Goal: Complete application form: Complete application form

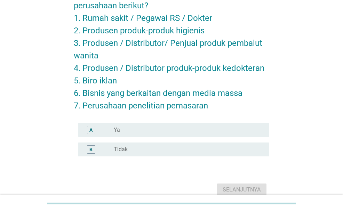
scroll to position [70, 0]
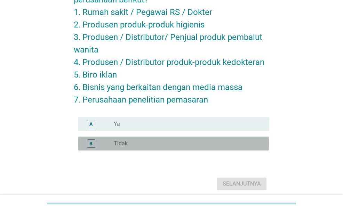
click at [150, 141] on div "radio_button_unchecked Tidak" at bounding box center [186, 143] width 144 height 7
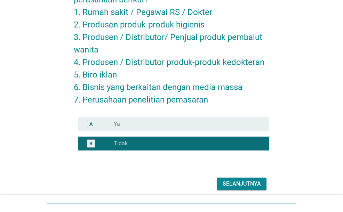
click at [228, 183] on div "Selanjutnya" at bounding box center [242, 184] width 38 height 8
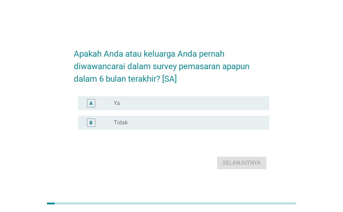
click at [184, 126] on div "radio_button_unchecked Tidak" at bounding box center [186, 122] width 144 height 7
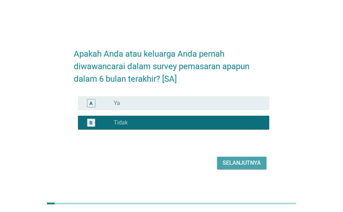
click at [230, 167] on div "Selanjutnya" at bounding box center [242, 163] width 38 height 8
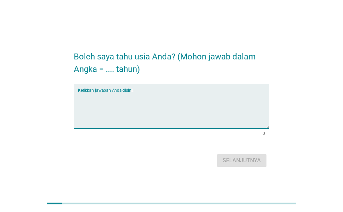
click at [198, 116] on textarea "Ketikkan jawaban Anda disini." at bounding box center [173, 110] width 191 height 37
type textarea "25"
click at [250, 154] on button "Selanjutnya" at bounding box center [241, 160] width 49 height 13
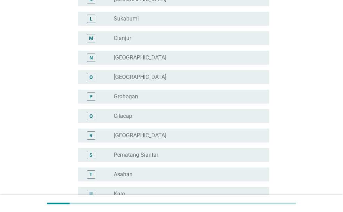
scroll to position [278, 0]
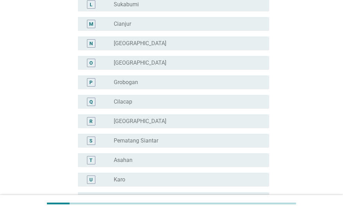
click at [177, 117] on div "radio_button_unchecked [GEOGRAPHIC_DATA]" at bounding box center [189, 121] width 150 height 8
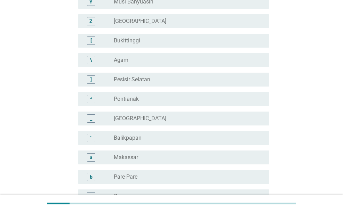
scroll to position [654, 0]
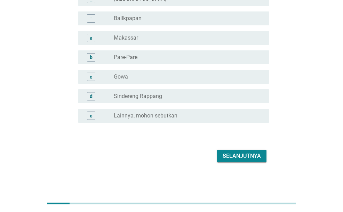
click at [255, 160] on div "Selanjutnya" at bounding box center [242, 156] width 38 height 8
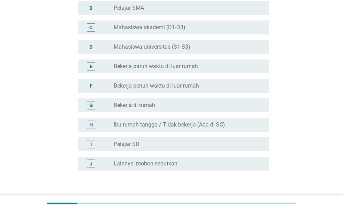
scroll to position [104, 0]
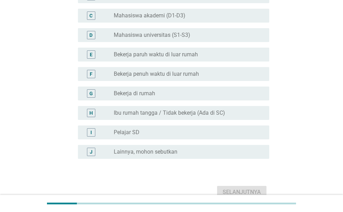
click at [194, 34] on div "radio_button_unchecked Mahasiswa universitas (S1-S3)" at bounding box center [186, 35] width 144 height 7
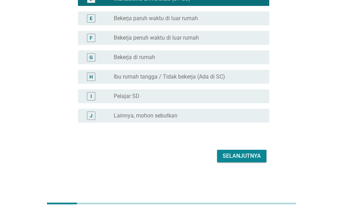
scroll to position [106, 0]
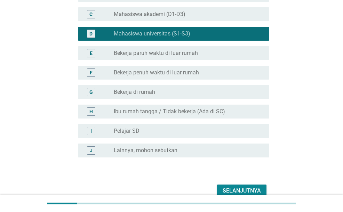
click at [199, 53] on div "radio_button_unchecked Bekerja paruh waktu di luar rumah" at bounding box center [186, 53] width 144 height 7
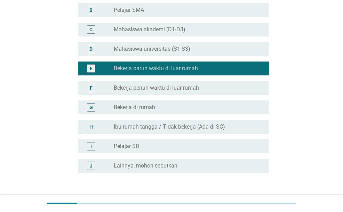
scroll to position [141, 0]
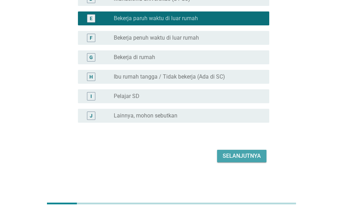
click at [241, 155] on div "Selanjutnya" at bounding box center [242, 156] width 38 height 8
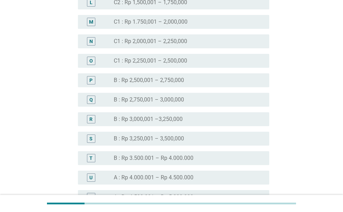
scroll to position [626, 0]
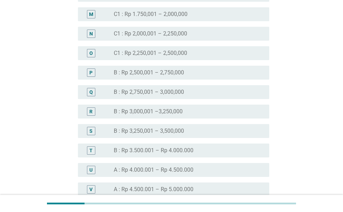
click at [195, 74] on div "radio_button_unchecked B : Rp 2,500,001 – 2,750,000" at bounding box center [186, 72] width 144 height 7
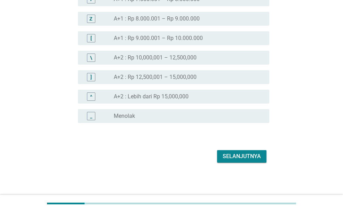
scroll to position [875, 0]
click at [250, 155] on div "Selanjutnya" at bounding box center [242, 156] width 38 height 8
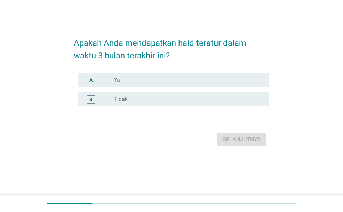
scroll to position [0, 0]
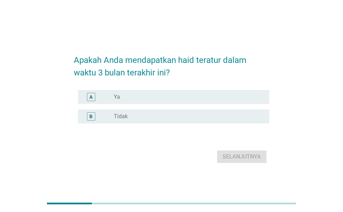
click at [190, 92] on div "A radio_button_unchecked Ya" at bounding box center [173, 97] width 191 height 14
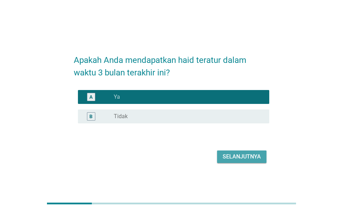
click at [243, 155] on div "Selanjutnya" at bounding box center [242, 157] width 38 height 8
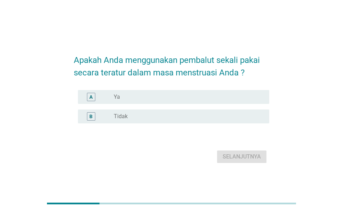
click at [220, 92] on div "A radio_button_unchecked Ya" at bounding box center [173, 97] width 191 height 14
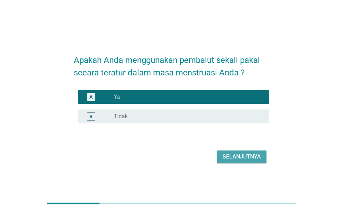
click at [244, 159] on div "Selanjutnya" at bounding box center [242, 157] width 38 height 8
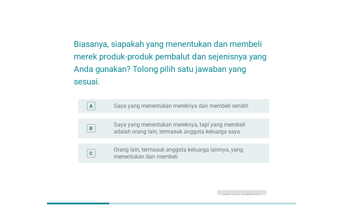
click at [215, 107] on label "Saya yang menentukan mereknya dan membeli sendiri" at bounding box center [181, 106] width 135 height 7
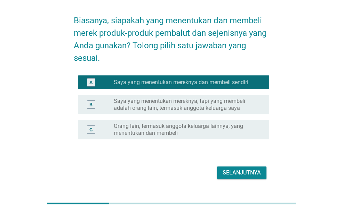
scroll to position [35, 0]
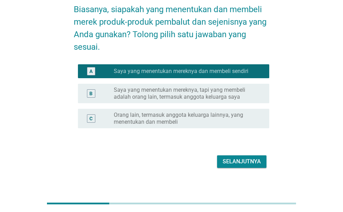
click at [237, 158] on div "Selanjutnya" at bounding box center [242, 162] width 38 height 8
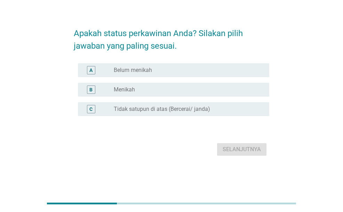
scroll to position [0, 0]
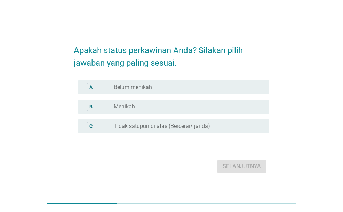
click at [209, 86] on div "radio_button_unchecked Belum menikah" at bounding box center [186, 87] width 144 height 7
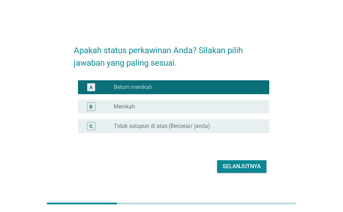
click at [245, 170] on div "Selanjutnya" at bounding box center [242, 166] width 38 height 8
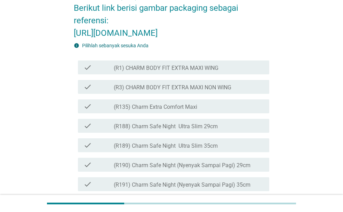
scroll to position [139, 0]
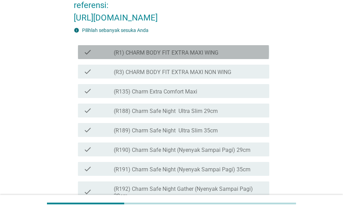
click at [224, 56] on div "check_box_outline_blank (R1) CHARM BODY FIT EXTRA MAXI WING" at bounding box center [189, 52] width 150 height 8
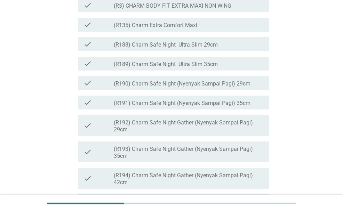
scroll to position [209, 0]
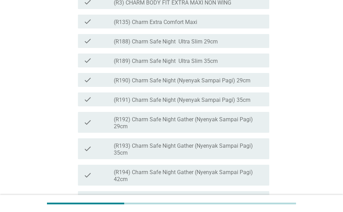
click at [223, 67] on div "check check_box_outline_blank (R189) Charm Safe Night Ultra Slim 35cm" at bounding box center [173, 61] width 191 height 14
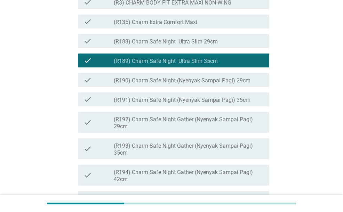
click at [227, 45] on div "check_box_outline_blank (R188) Charm Safe Night Ultra Slim 29cm" at bounding box center [189, 41] width 150 height 8
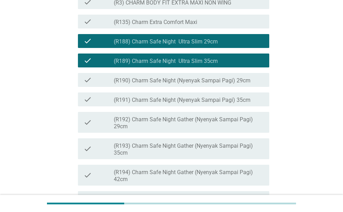
scroll to position [243, 0]
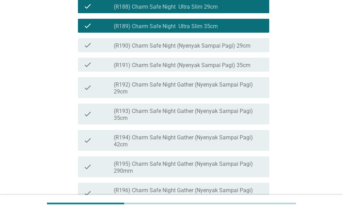
click at [242, 49] on label "(R190) Charm Safe Night (Nyenyak Sampai Pagi) 29cm" at bounding box center [182, 45] width 137 height 7
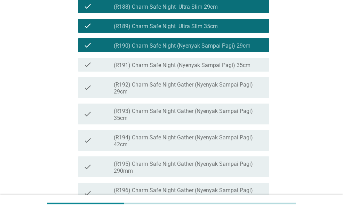
click at [242, 49] on label "(R190) Charm Safe Night (Nyenyak Sampai Pagi) 29cm" at bounding box center [182, 45] width 137 height 7
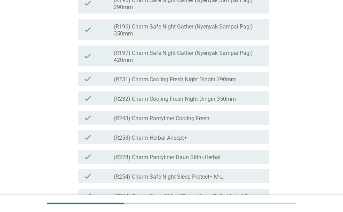
scroll to position [417, 0]
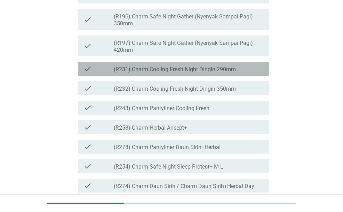
click at [241, 76] on div "check check_box_outline_blank (R231) Charm Cooling Fresh Night Dingin 290mm" at bounding box center [173, 69] width 191 height 14
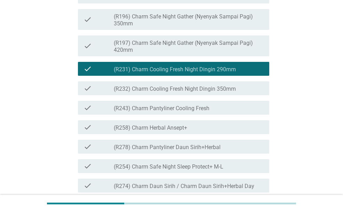
click at [239, 93] on div "check_box_outline_blank (R232) Charm Cooling Fresh Night Dingin 350mm" at bounding box center [189, 88] width 150 height 8
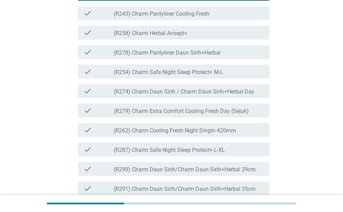
scroll to position [522, 0]
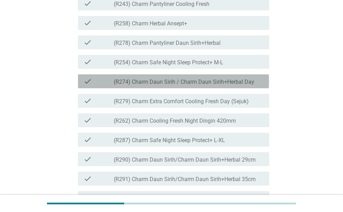
click at [239, 86] on label "(R274) Charm Daun Sirih / Charm Daun Sirih+Herbal Day" at bounding box center [184, 82] width 141 height 7
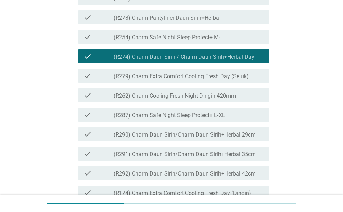
scroll to position [556, 0]
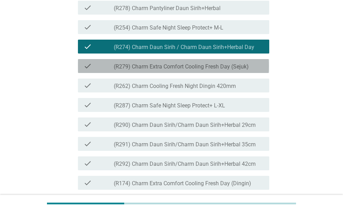
click at [236, 70] on label "(R279) Charm Extra Comfort Cooling Fresh Day (Sejuk)" at bounding box center [181, 66] width 135 height 7
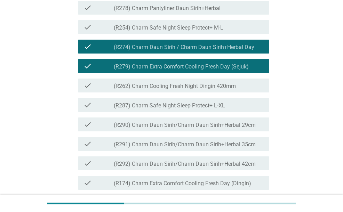
click at [243, 70] on label "(R279) Charm Extra Comfort Cooling Fresh Day (Sejuk)" at bounding box center [181, 66] width 135 height 7
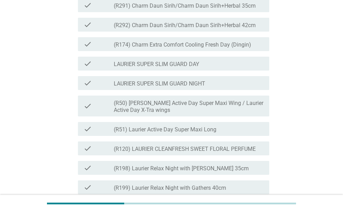
scroll to position [696, 0]
click at [211, 67] on div "check_box_outline_blank LAURIER SUPER SLIM GUARD DAY" at bounding box center [189, 63] width 150 height 8
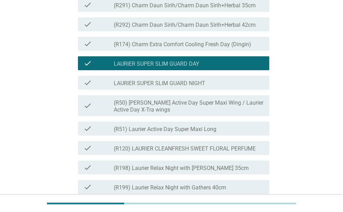
click at [214, 87] on div "check_box_outline_blank LAURIER SUPER SLIM GUARD NIGHT" at bounding box center [189, 83] width 150 height 8
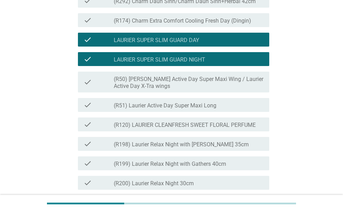
scroll to position [730, 0]
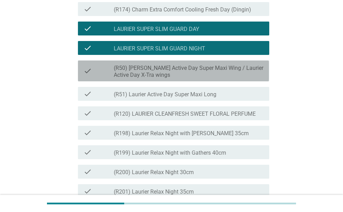
click at [218, 79] on label "(R50) [PERSON_NAME] Active Day Super Maxi Wing / Laurier Active Day X-Tra wings" at bounding box center [189, 72] width 150 height 14
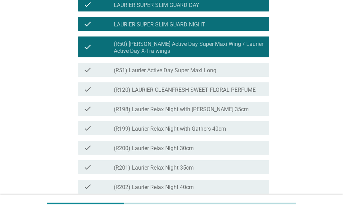
scroll to position [765, 0]
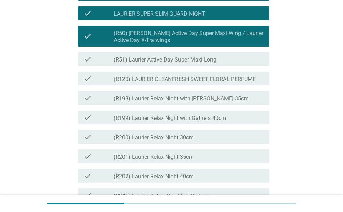
click at [223, 63] on div "check_box_outline_blank (R51) Laurier Active Day Super Maxi Long" at bounding box center [189, 59] width 150 height 8
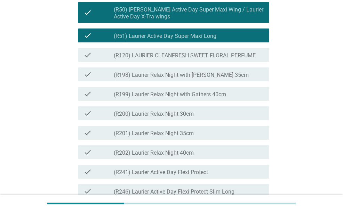
scroll to position [800, 0]
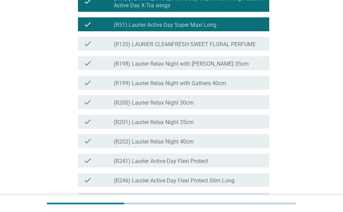
click at [231, 67] on div "check_box_outline_blank (R198) Laurier Relax Night with Gathers 35cm" at bounding box center [189, 63] width 150 height 8
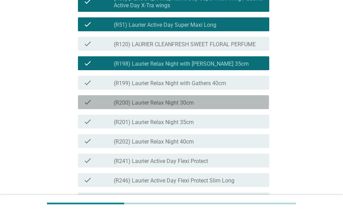
click at [222, 106] on div "check_box_outline_blank (R200) Laurier Relax Night 30cm" at bounding box center [189, 102] width 150 height 8
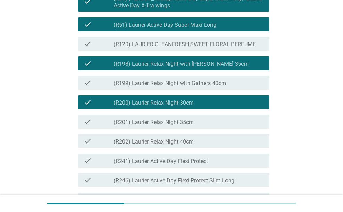
scroll to position [870, 0]
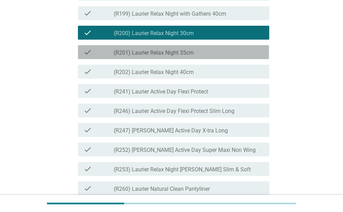
click at [216, 56] on div "check_box_outline_blank (R201) Laurier Relax Night 35cm" at bounding box center [189, 52] width 150 height 8
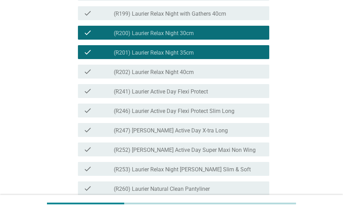
click at [216, 79] on div "check check_box_outline_blank (R202) Laurier Relax Night 40cm" at bounding box center [173, 72] width 191 height 14
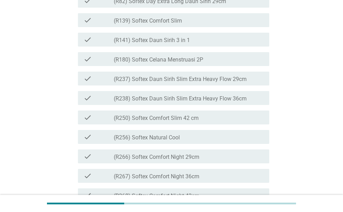
scroll to position [1217, 0]
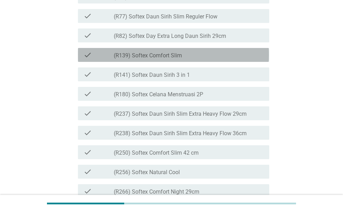
click at [202, 62] on div "check check_box_outline_blank (R139) Softex Comfort Slim" at bounding box center [173, 55] width 191 height 14
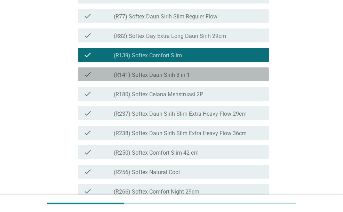
click at [199, 79] on div "check_box_outline_blank (R141) Softex Daun Sirih 3 in 1" at bounding box center [189, 74] width 150 height 8
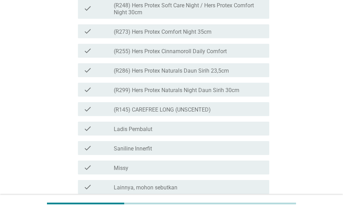
scroll to position [1739, 0]
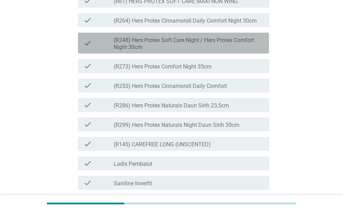
click at [213, 51] on label "(R248) Hers Protex Soft Care Night / Hers Protex Comfort Night 30cm" at bounding box center [189, 44] width 150 height 14
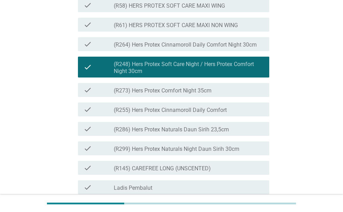
scroll to position [1704, 0]
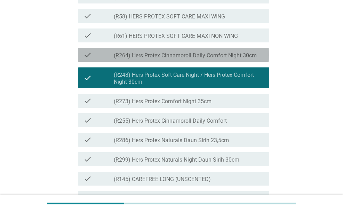
click at [213, 59] on label "(R264) Hers Protex Cinnamoroll Daily Comfort Night 30cm" at bounding box center [185, 55] width 143 height 7
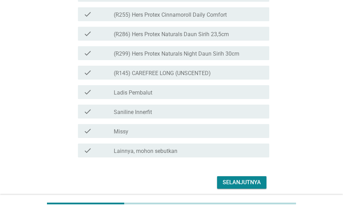
scroll to position [1878, 0]
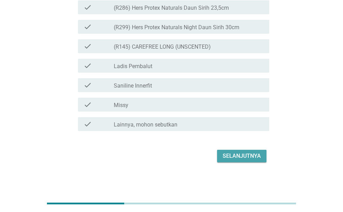
click at [251, 159] on div "Selanjutnya" at bounding box center [242, 156] width 38 height 8
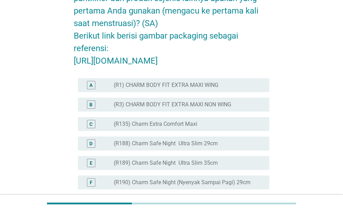
scroll to position [70, 0]
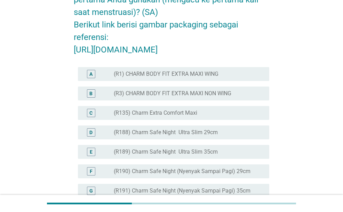
click at [224, 78] on div "radio_button_unchecked (R1) CHARM BODY FIT EXTRA MAXI WING" at bounding box center [186, 74] width 144 height 7
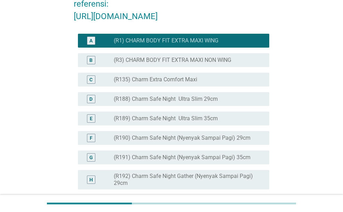
scroll to position [139, 0]
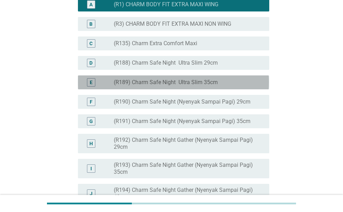
click at [219, 86] on div "radio_button_unchecked (R189) Charm Safe Night Ultra Slim 35cm" at bounding box center [186, 82] width 144 height 7
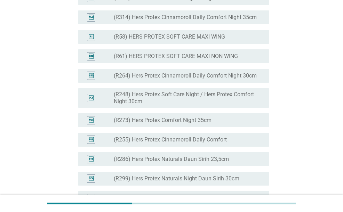
scroll to position [1635, 0]
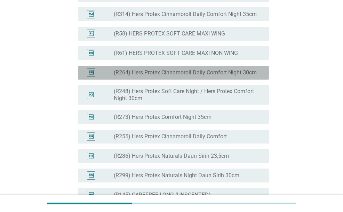
click at [221, 77] on div "radio_button_unchecked (R264) Hers Protex Cinnamoroll Daily Comfort Night 30cm" at bounding box center [189, 73] width 150 height 8
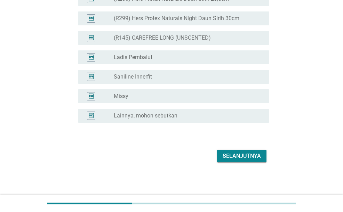
scroll to position [1835, 0]
click at [234, 153] on div "Selanjutnya" at bounding box center [242, 156] width 38 height 8
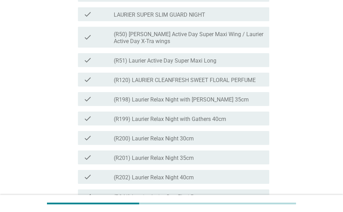
scroll to position [730, 0]
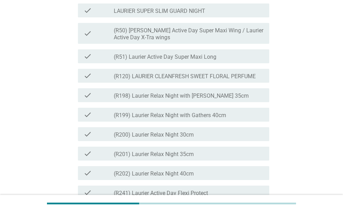
click at [201, 15] on label "LAURIER SUPER SLIM GUARD NIGHT" at bounding box center [159, 11] width 91 height 7
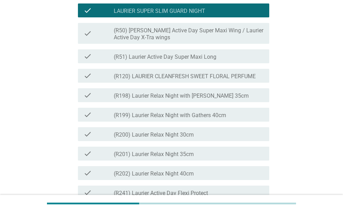
click at [201, 15] on label "LAURIER SUPER SLIM GUARD NIGHT" at bounding box center [159, 11] width 91 height 7
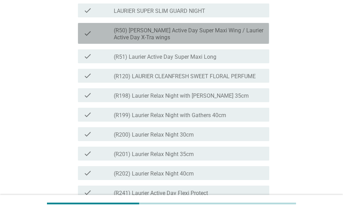
click at [203, 41] on label "(R50) [PERSON_NAME] Active Day Super Maxi Wing / Laurier Active Day X-Tra wings" at bounding box center [189, 34] width 150 height 14
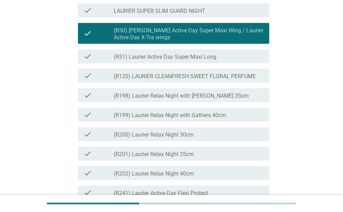
click at [203, 41] on label "(R50) [PERSON_NAME] Active Day Super Maxi Wing / Laurier Active Day X-Tra wings" at bounding box center [189, 34] width 150 height 14
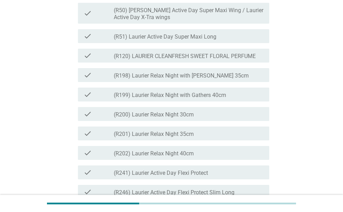
scroll to position [765, 0]
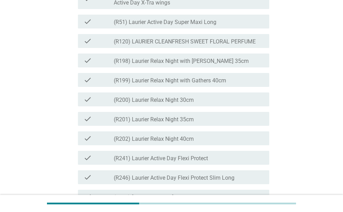
click at [221, 106] on div "check check_box_outline_blank (R200) Laurier Relax Night 30cm" at bounding box center [173, 100] width 191 height 14
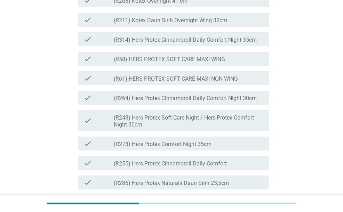
scroll to position [1635, 0]
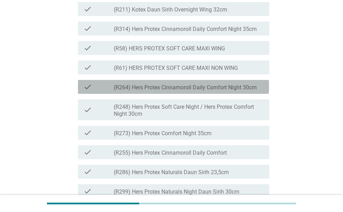
click at [218, 91] on label "(R264) Hers Protex Cinnamoroll Daily Comfort Night 30cm" at bounding box center [185, 87] width 143 height 7
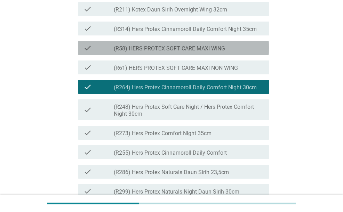
click at [219, 55] on div "check check_box_outline_blank (R58) HERS PROTEX SOFT CARE MAXI WING" at bounding box center [173, 48] width 191 height 14
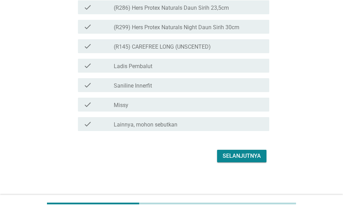
scroll to position [1844, 0]
click at [248, 155] on div "Selanjutnya" at bounding box center [242, 156] width 38 height 8
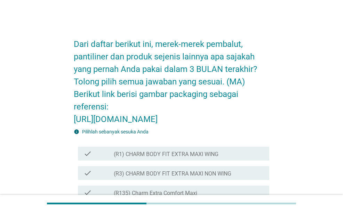
scroll to position [104, 0]
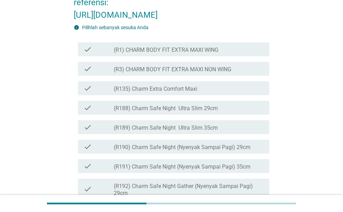
click at [217, 93] on div "check_box_outline_blank (R135) Charm Extra Comfort Maxi" at bounding box center [189, 88] width 150 height 8
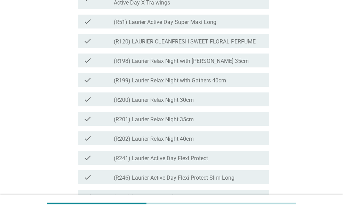
scroll to position [800, 0]
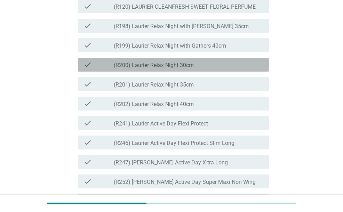
click at [231, 69] on div "check_box_outline_blank (R200) Laurier Relax Night 30cm" at bounding box center [189, 65] width 150 height 8
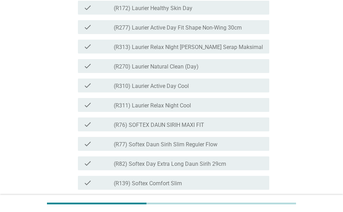
scroll to position [1113, 0]
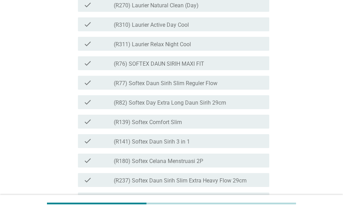
click at [214, 29] on div "check_box_outline_blank (R310) Laurier Active Day Cool" at bounding box center [189, 24] width 150 height 8
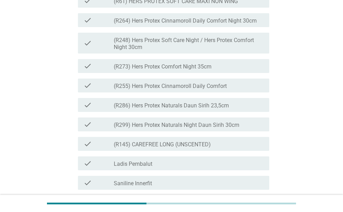
scroll to position [1739, 0]
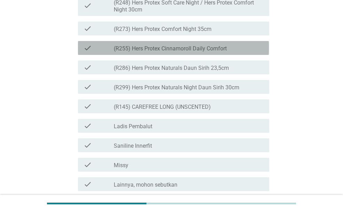
click at [227, 52] on div "check_box_outline_blank (R255) Hers Protex Cinnamoroll Daily Comfort" at bounding box center [189, 48] width 150 height 8
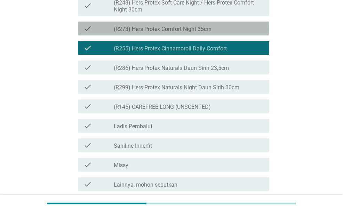
click at [225, 35] on div "check check_box_outline_blank (R273) Hers Protex Comfort Night 35cm" at bounding box center [173, 29] width 191 height 14
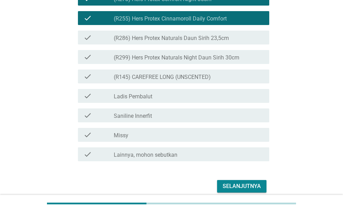
scroll to position [1844, 0]
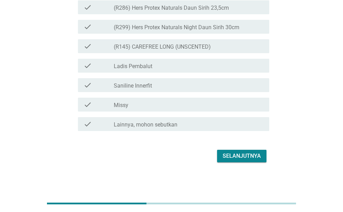
click at [257, 151] on button "Selanjutnya" at bounding box center [241, 156] width 49 height 13
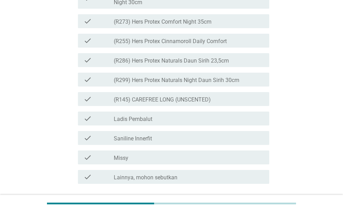
scroll to position [1809, 0]
click at [193, 45] on label "(R255) Hers Protex Cinnamoroll Daily Comfort" at bounding box center [170, 41] width 113 height 7
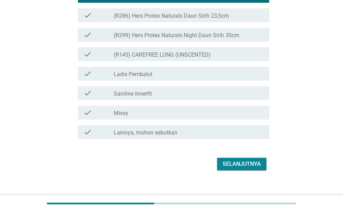
scroll to position [1878, 0]
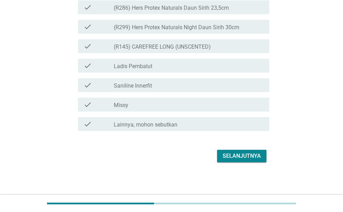
click at [258, 162] on button "Selanjutnya" at bounding box center [241, 156] width 49 height 13
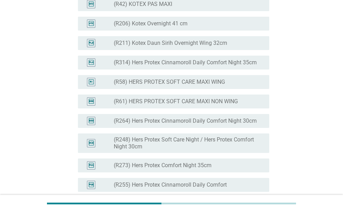
scroll to position [1635, 0]
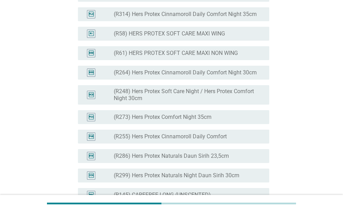
click at [217, 76] on label "(R264) Hers Protex Cinnamoroll Daily Comfort Night 30cm" at bounding box center [185, 72] width 143 height 7
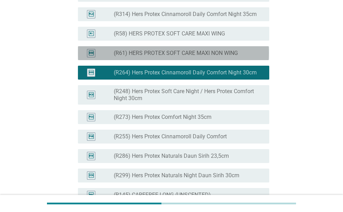
click at [211, 57] on label "(R61) HERS PROTEX SOFT CARE MAXI NON WING" at bounding box center [176, 53] width 124 height 7
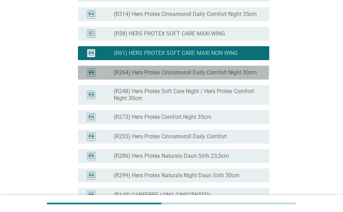
click at [221, 77] on div "radio_button_unchecked (R264) Hers Protex Cinnamoroll Daily Comfort Night 30cm" at bounding box center [189, 73] width 150 height 8
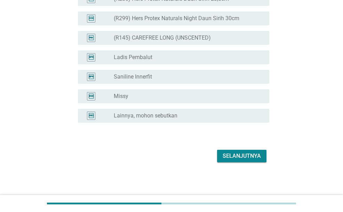
scroll to position [1835, 0]
click at [259, 154] on div "Selanjutnya" at bounding box center [242, 156] width 38 height 8
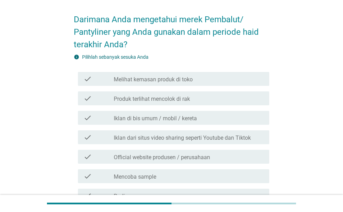
scroll to position [35, 0]
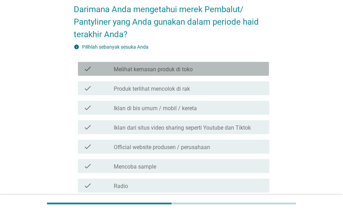
click at [205, 65] on div "check_box_outline_blank Melihat kemasan produk di toko" at bounding box center [189, 69] width 150 height 8
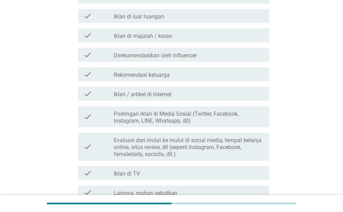
scroll to position [522, 0]
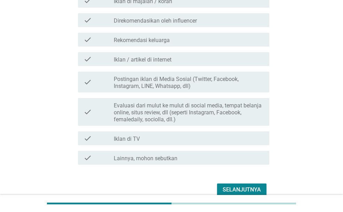
click at [212, 42] on div "check_box_outline_blank Rekomendasi keluarga" at bounding box center [189, 39] width 150 height 8
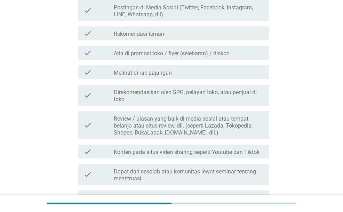
scroll to position [243, 0]
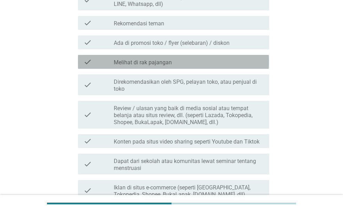
click at [221, 66] on div "check check_box_outline_blank Melihat di rak pajangan" at bounding box center [173, 62] width 191 height 14
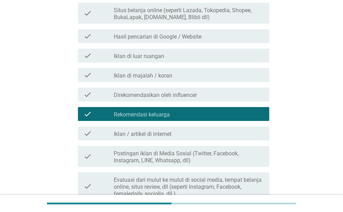
scroll to position [555, 0]
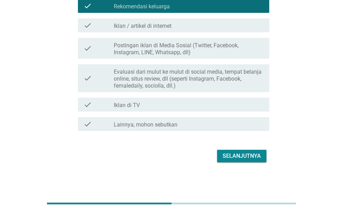
click at [249, 158] on div "Selanjutnya" at bounding box center [242, 156] width 38 height 8
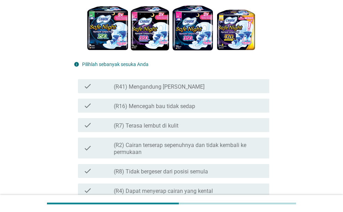
scroll to position [174, 0]
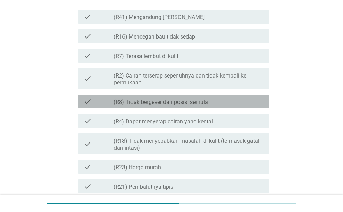
click at [200, 96] on div "check check_box_outline_blank (R8) Tidak bergeser dari posisi semula" at bounding box center [173, 102] width 191 height 14
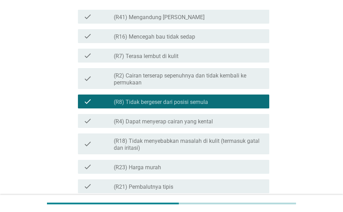
click at [213, 118] on div "check_box_outline_blank (R4) Dapat menyerap cairan yang kental" at bounding box center [189, 121] width 150 height 8
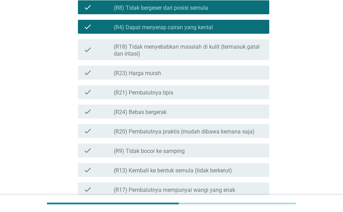
scroll to position [278, 0]
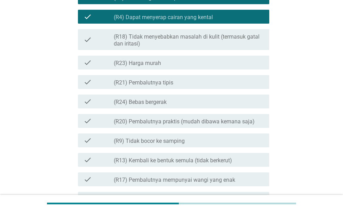
click at [207, 104] on div "check_box_outline_blank (R24) Bebas bergerak" at bounding box center [189, 101] width 150 height 8
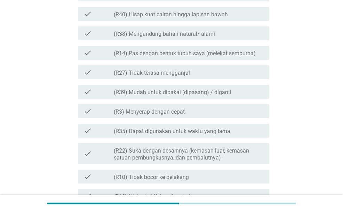
scroll to position [556, 0]
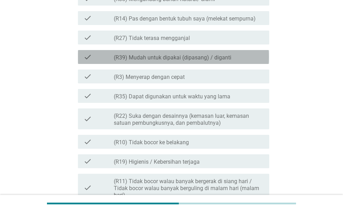
click at [218, 60] on label "(R39) Mudah untuk dipakai (dipasang) / diganti" at bounding box center [173, 57] width 118 height 7
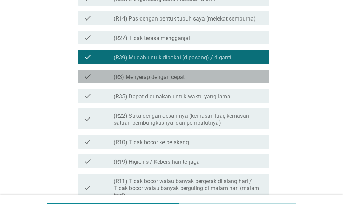
click at [219, 78] on div "check_box_outline_blank (R3) Menyerap dengan cepat" at bounding box center [189, 76] width 150 height 8
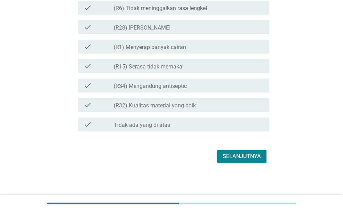
scroll to position [802, 0]
click at [245, 149] on div "Selanjutnya" at bounding box center [171, 156] width 195 height 17
click at [245, 156] on div "Selanjutnya" at bounding box center [242, 156] width 38 height 8
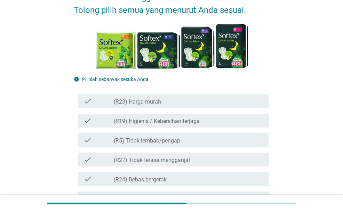
scroll to position [104, 0]
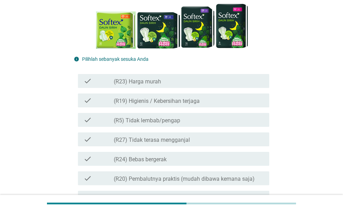
click at [239, 104] on div "check_box_outline_blank (R19) Higienis / Kebersihan terjaga" at bounding box center [189, 100] width 150 height 8
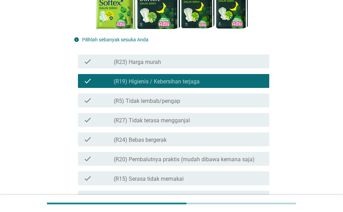
scroll to position [139, 0]
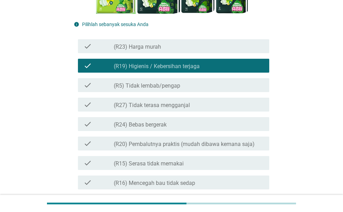
click at [236, 120] on div "check_box_outline_blank (R24) Bebas bergerak" at bounding box center [189, 124] width 150 height 8
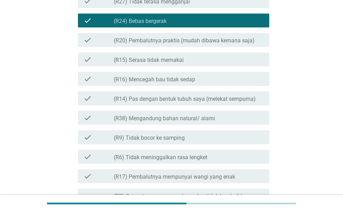
scroll to position [243, 0]
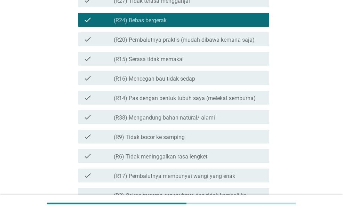
click at [227, 81] on div "check_box_outline_blank (R16) Mencegah bau tidak sedap" at bounding box center [189, 78] width 150 height 8
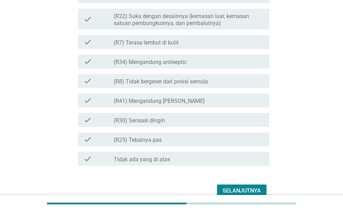
scroll to position [797, 0]
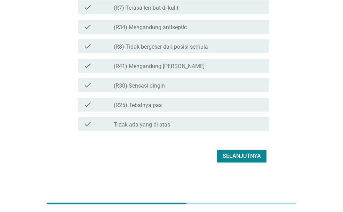
click at [229, 75] on div "check check_box_outline_blank (R41) Mengandung Daun Sirih" at bounding box center [171, 65] width 195 height 19
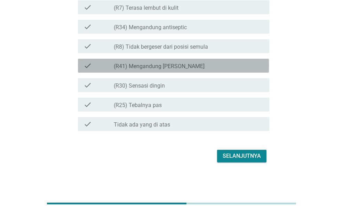
click at [232, 69] on div "check_box_outline_blank (R41) Mengandung Daun Sirih" at bounding box center [189, 66] width 150 height 8
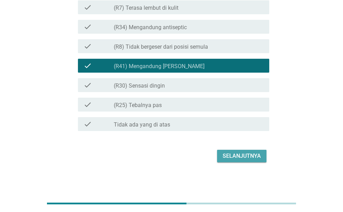
click at [243, 159] on div "Selanjutnya" at bounding box center [242, 156] width 38 height 8
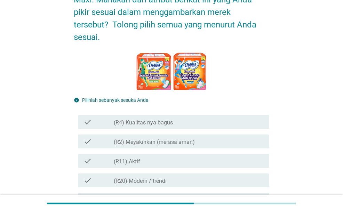
scroll to position [104, 0]
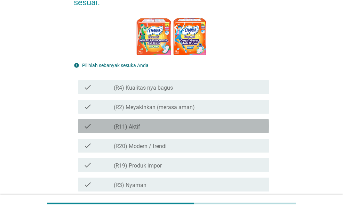
click at [186, 119] on div "check check_box_outline_blank (R11) Aktif" at bounding box center [173, 126] width 191 height 14
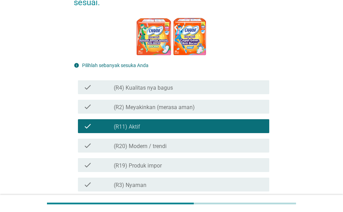
click at [183, 145] on div "check_box_outline_blank (R20) Modern / trendi" at bounding box center [189, 146] width 150 height 8
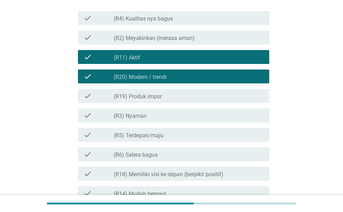
scroll to position [174, 0]
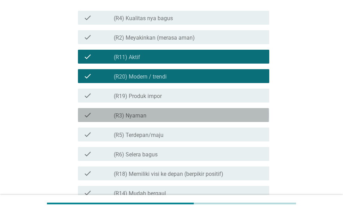
click at [187, 121] on div "check check_box_outline_blank (R3) [PERSON_NAME]" at bounding box center [173, 115] width 191 height 14
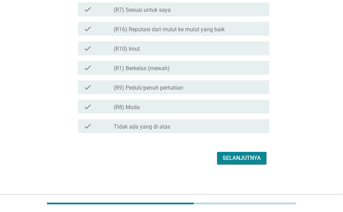
scroll to position [457, 0]
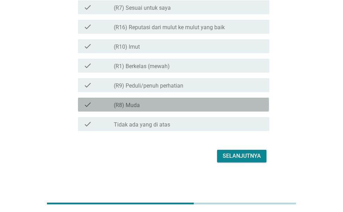
click at [213, 101] on div "check_box_outline_blank (R8) Muda" at bounding box center [189, 105] width 150 height 8
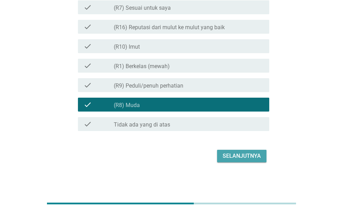
click at [258, 158] on div "Selanjutnya" at bounding box center [242, 156] width 38 height 8
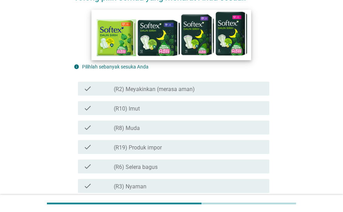
scroll to position [104, 0]
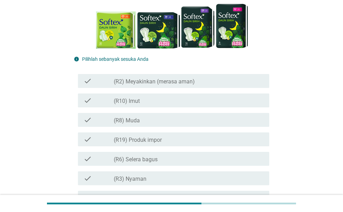
click at [147, 170] on div "check check_box_outline_blank (R3) [PERSON_NAME]" at bounding box center [171, 178] width 195 height 19
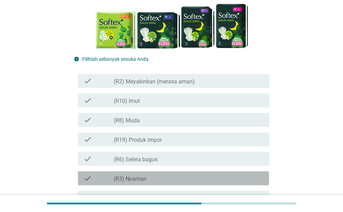
click at [145, 175] on div "check_box_outline_blank (R3) [PERSON_NAME]" at bounding box center [189, 178] width 150 height 8
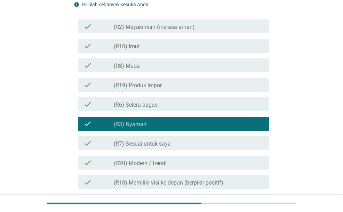
scroll to position [209, 0]
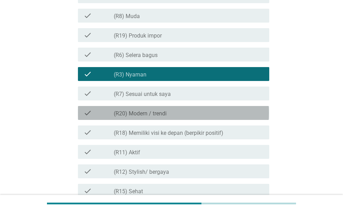
click at [172, 114] on div "check_box_outline_blank (R20) Modern / trendi" at bounding box center [189, 113] width 150 height 8
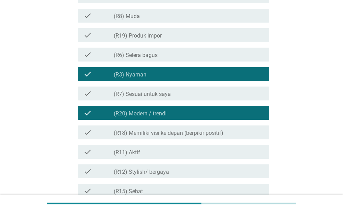
click at [185, 169] on div "check_box_outline_blank (R12) Stylish/ bergaya" at bounding box center [189, 171] width 150 height 8
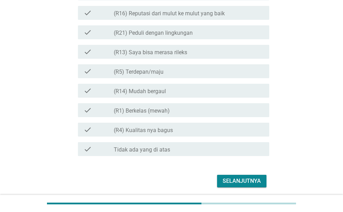
scroll to position [451, 0]
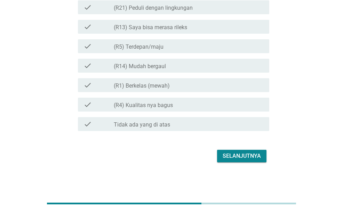
click at [243, 156] on div "Selanjutnya" at bounding box center [242, 156] width 38 height 8
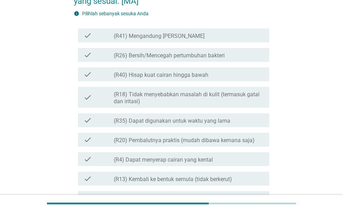
scroll to position [104, 0]
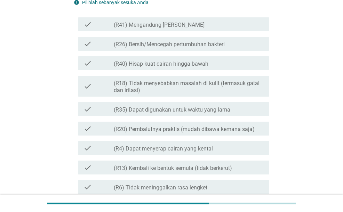
click at [209, 108] on label "(R35) Dapat digunakan untuk waktu yang lama" at bounding box center [172, 109] width 117 height 7
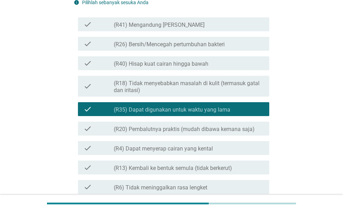
click at [217, 109] on label "(R35) Dapat digunakan untuk waktu yang lama" at bounding box center [172, 109] width 117 height 7
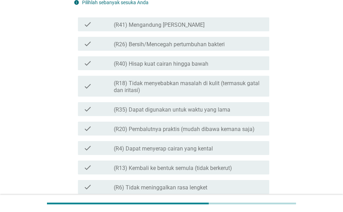
click at [217, 128] on label "(R20) Pembalutnya praktis (mudah dibawa kemana saja)" at bounding box center [184, 129] width 141 height 7
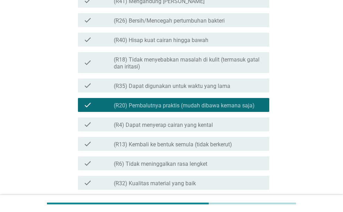
scroll to position [139, 0]
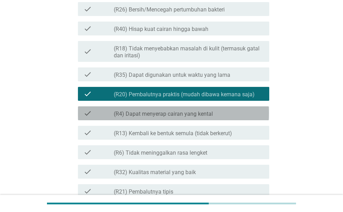
click at [222, 119] on div "check check_box_outline_blank (R4) Dapat menyerap cairan yang kental" at bounding box center [173, 113] width 191 height 14
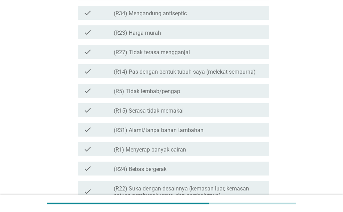
scroll to position [348, 0]
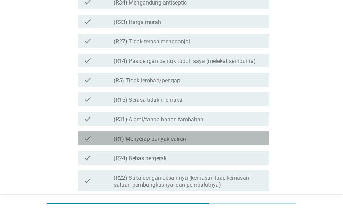
click at [205, 136] on div "check_box_outline_blank (R1) Menyerap banyak cairan" at bounding box center [189, 138] width 150 height 8
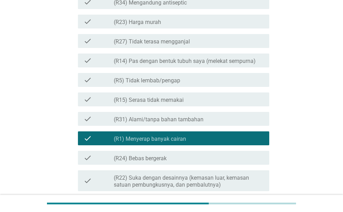
click at [203, 162] on div "check_box_outline_blank (R24) Bebas bergerak" at bounding box center [189, 158] width 150 height 8
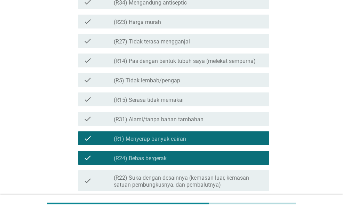
scroll to position [487, 0]
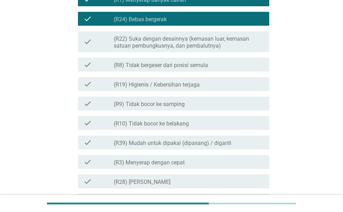
click at [209, 122] on div "check_box_outline_blank (R10) Tidak bocor ke belakang" at bounding box center [189, 123] width 150 height 8
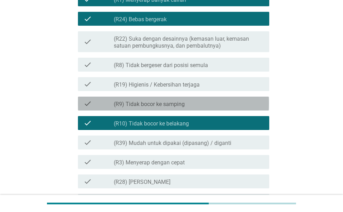
click at [211, 98] on div "check check_box_outline_blank (R9) Tidak bocor ke samping" at bounding box center [173, 104] width 191 height 14
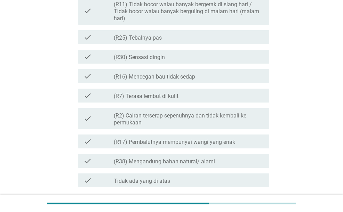
scroll to position [696, 0]
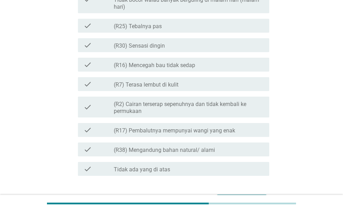
click at [218, 67] on div "check_box_outline_blank (R16) Mencegah bau tidak sedap" at bounding box center [189, 65] width 150 height 8
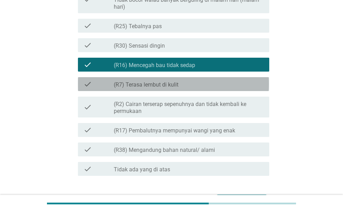
click at [222, 84] on div "check_box_outline_blank (R7) Terasa lembut di kulit" at bounding box center [189, 84] width 150 height 8
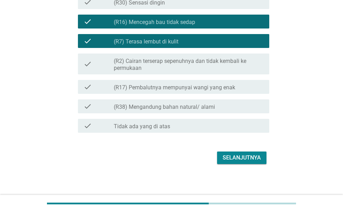
scroll to position [740, 0]
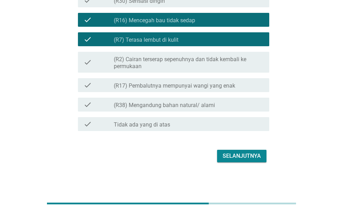
click at [257, 153] on div "Selanjutnya" at bounding box center [242, 156] width 38 height 8
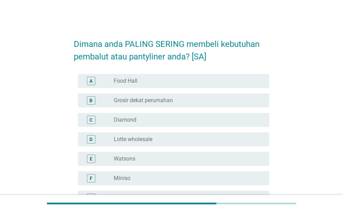
scroll to position [35, 0]
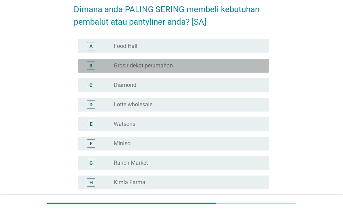
click at [140, 68] on label "Grosir dekat perumahan" at bounding box center [143, 65] width 59 height 7
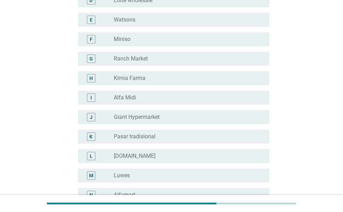
scroll to position [174, 0]
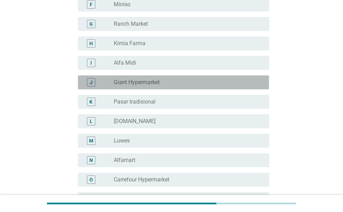
click at [173, 77] on div "J radio_button_unchecked Giant Hypermarket" at bounding box center [173, 82] width 191 height 14
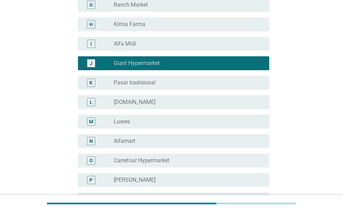
scroll to position [209, 0]
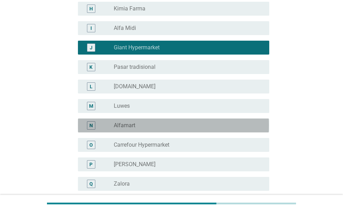
click at [176, 125] on div "radio_button_unchecked Alfamart" at bounding box center [186, 125] width 144 height 7
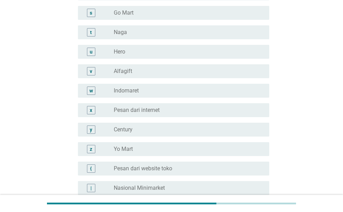
scroll to position [1043, 0]
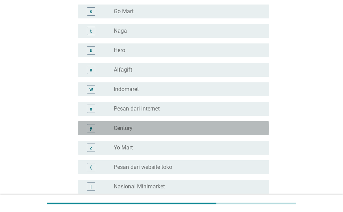
click at [182, 128] on div "radio_button_unchecked Century" at bounding box center [186, 128] width 144 height 7
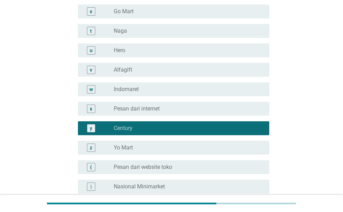
click at [187, 115] on div "x radio_button_unchecked Pesan dari internet" at bounding box center [173, 109] width 191 height 14
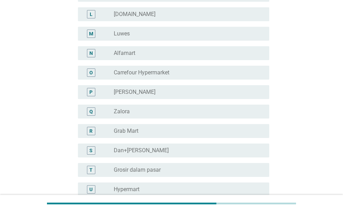
scroll to position [243, 0]
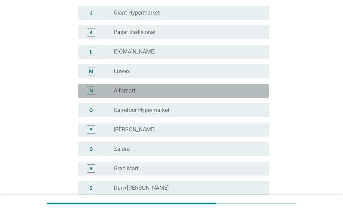
click at [186, 89] on div "radio_button_unchecked Alfamart" at bounding box center [186, 90] width 144 height 7
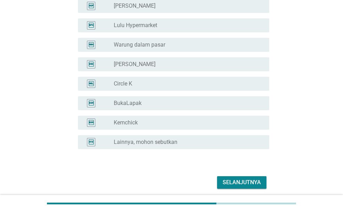
scroll to position [1348, 0]
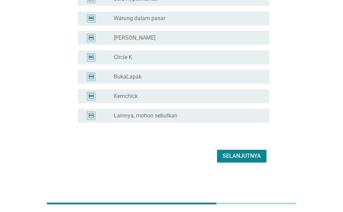
click at [241, 152] on div "Selanjutnya" at bounding box center [242, 156] width 38 height 8
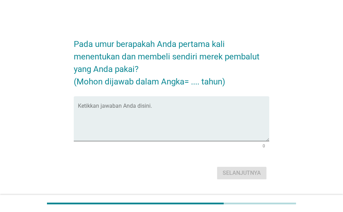
scroll to position [17, 0]
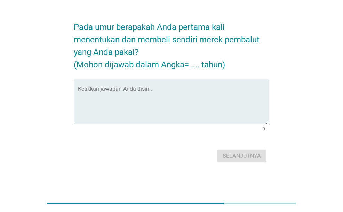
click at [206, 103] on textarea "Ketikkan jawaban Anda disini." at bounding box center [173, 106] width 191 height 37
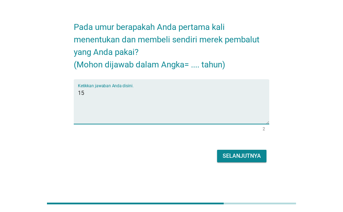
type textarea "15"
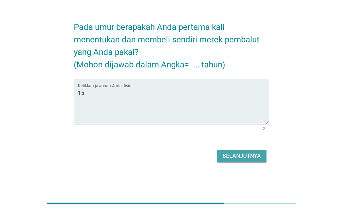
click at [237, 156] on div "Selanjutnya" at bounding box center [242, 156] width 38 height 8
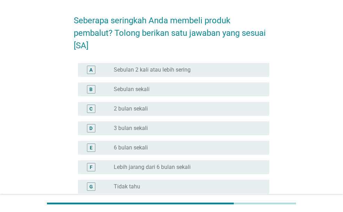
scroll to position [35, 0]
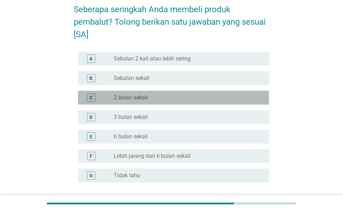
click at [148, 100] on label "2 bulan sekali" at bounding box center [131, 97] width 34 height 7
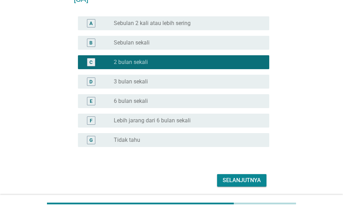
scroll to position [95, 0]
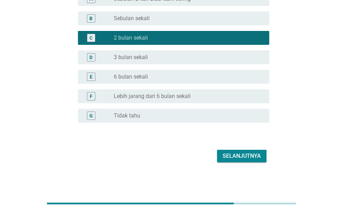
click at [252, 150] on button "Selanjutnya" at bounding box center [241, 156] width 49 height 13
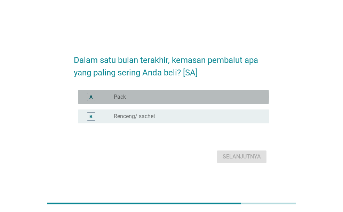
click at [189, 96] on div "radio_button_unchecked Pack" at bounding box center [186, 97] width 144 height 7
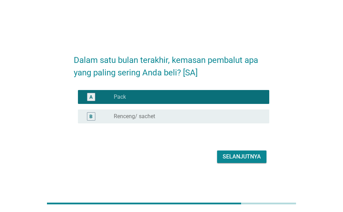
click at [248, 155] on div "Selanjutnya" at bounding box center [242, 157] width 38 height 8
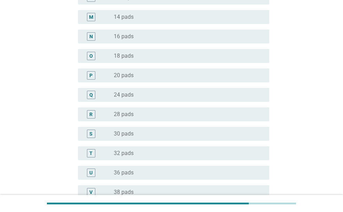
scroll to position [313, 0]
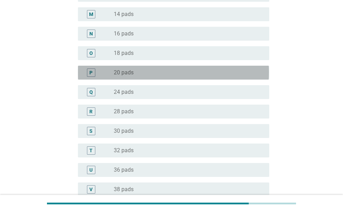
click at [141, 70] on div "radio_button_unchecked 20 pads" at bounding box center [186, 72] width 144 height 7
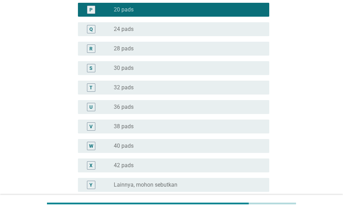
scroll to position [445, 0]
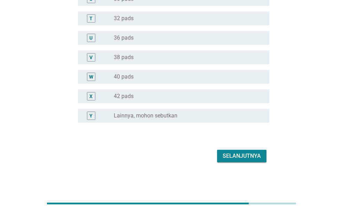
click at [254, 154] on div "Selanjutnya" at bounding box center [242, 156] width 38 height 8
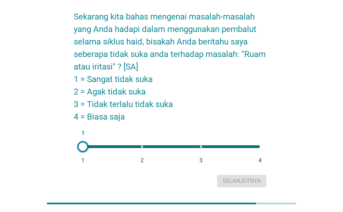
scroll to position [18, 0]
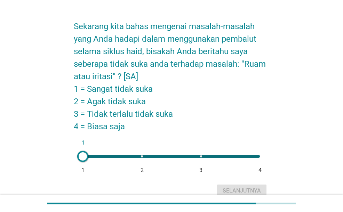
click at [181, 155] on div "1 1 2 3 4" at bounding box center [171, 156] width 177 height 3
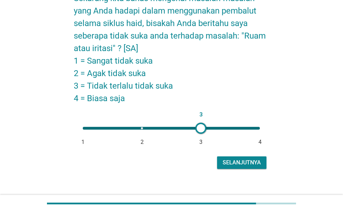
scroll to position [53, 0]
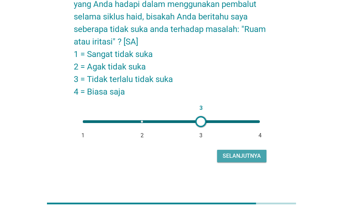
click at [234, 159] on div "Selanjutnya" at bounding box center [242, 156] width 38 height 8
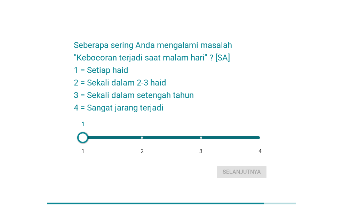
click at [86, 135] on div at bounding box center [82, 137] width 11 height 11
click at [142, 138] on div "1 1 2 3 4" at bounding box center [171, 137] width 177 height 3
type input "2"
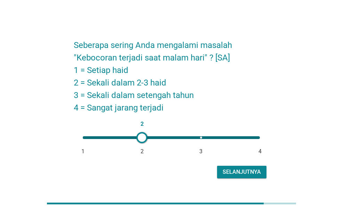
click at [246, 174] on div "Selanjutnya" at bounding box center [242, 172] width 38 height 8
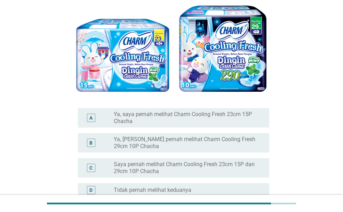
scroll to position [104, 0]
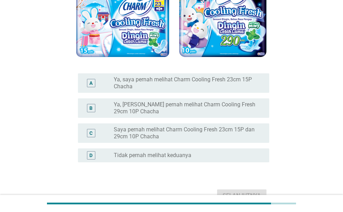
click at [178, 106] on label "Ya, [PERSON_NAME] pernah melihat Charm Cooling Fresh 29cm 10P Chacha" at bounding box center [186, 108] width 144 height 14
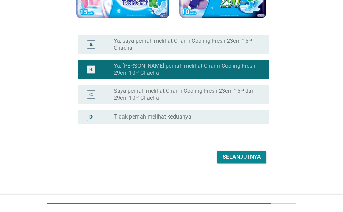
scroll to position [144, 0]
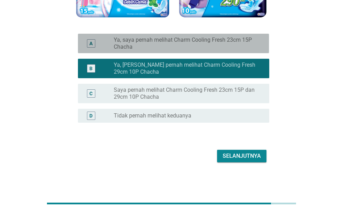
click at [211, 48] on label "Ya, saya pernah melihat Charm Cooling Fresh 23cm 15P Chacha" at bounding box center [186, 44] width 144 height 14
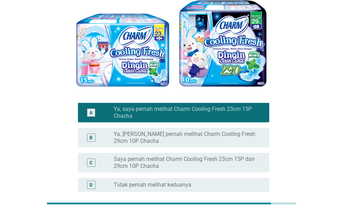
scroll to position [74, 0]
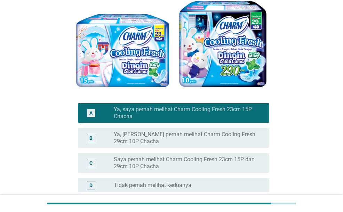
click at [233, 144] on label "Ya, [PERSON_NAME] pernah melihat Charm Cooling Fresh 29cm 10P Chacha" at bounding box center [186, 138] width 144 height 14
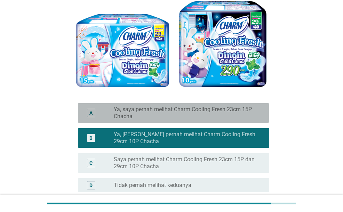
click at [221, 112] on label "Ya, saya pernah melihat Charm Cooling Fresh 23cm 15P Chacha" at bounding box center [186, 113] width 144 height 14
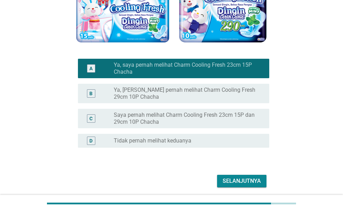
scroll to position [144, 0]
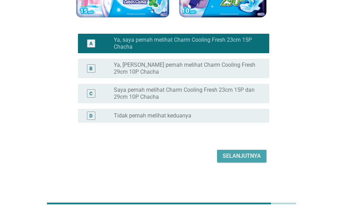
click at [243, 155] on div "Selanjutnya" at bounding box center [242, 156] width 38 height 8
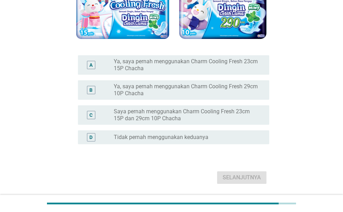
scroll to position [139, 0]
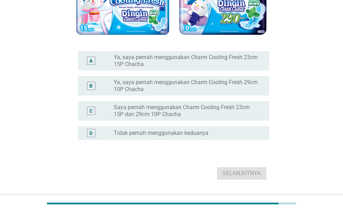
click at [194, 136] on label "Tidak pernah menggunakan keduanya" at bounding box center [161, 133] width 95 height 7
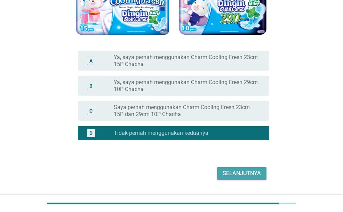
click at [238, 175] on div "Selanjutnya" at bounding box center [242, 173] width 38 height 8
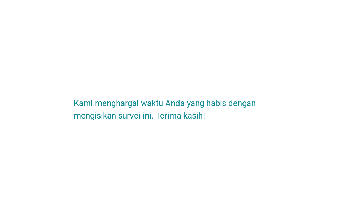
scroll to position [0, 0]
